Goal: Submit feedback/report problem

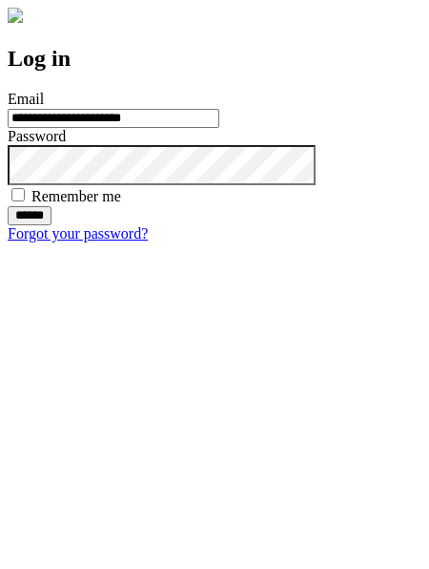
type input "**********"
click at [52, 225] on input "******" at bounding box center [30, 215] width 44 height 19
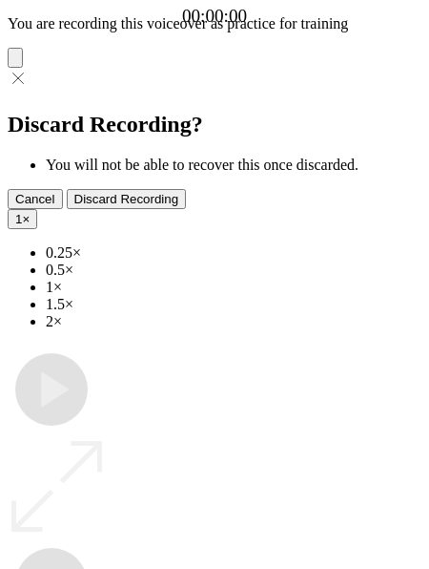
type input "**********"
